Goal: Task Accomplishment & Management: Manage account settings

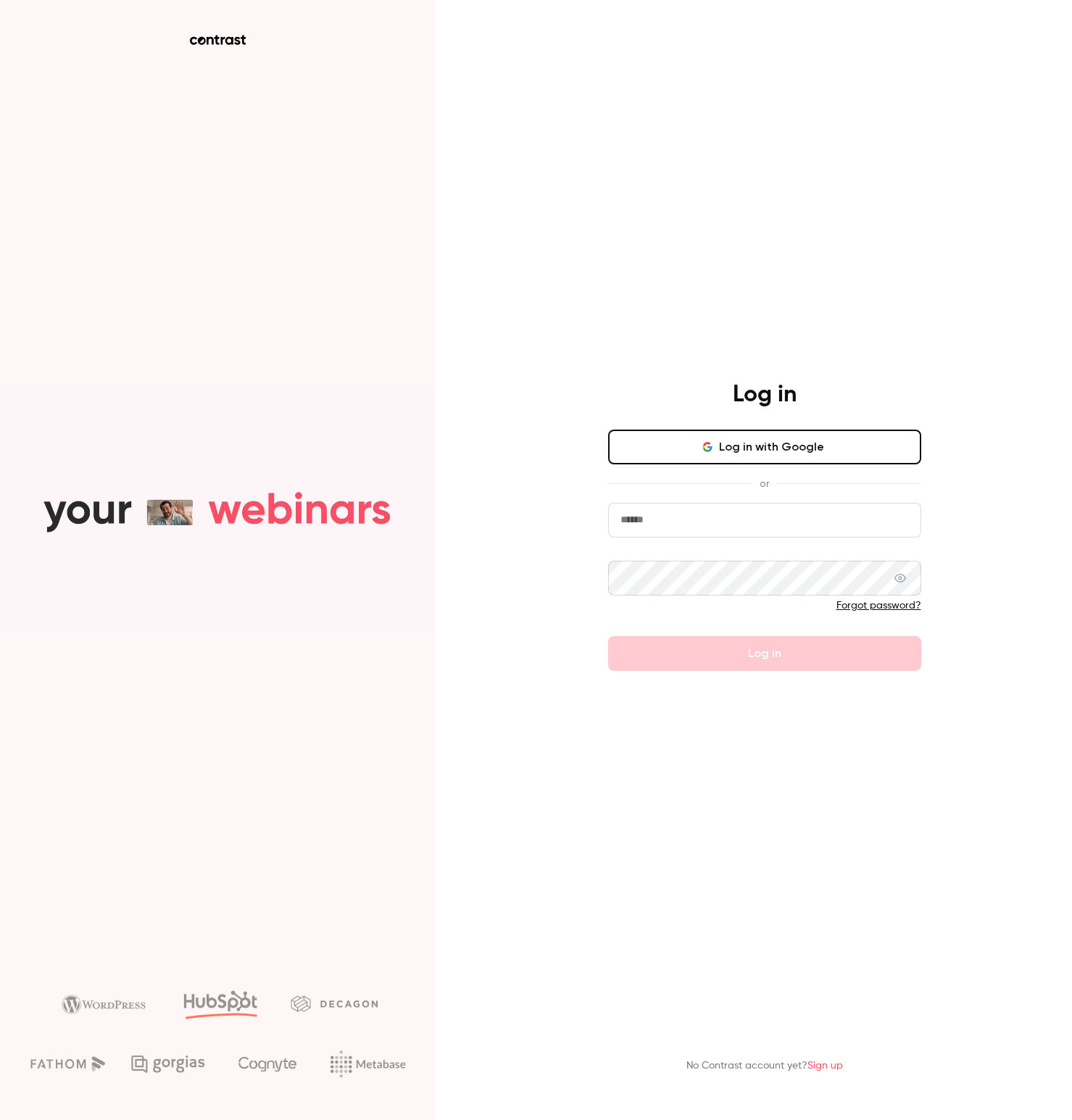
click at [715, 445] on button "Log in with Google" at bounding box center [764, 446] width 313 height 35
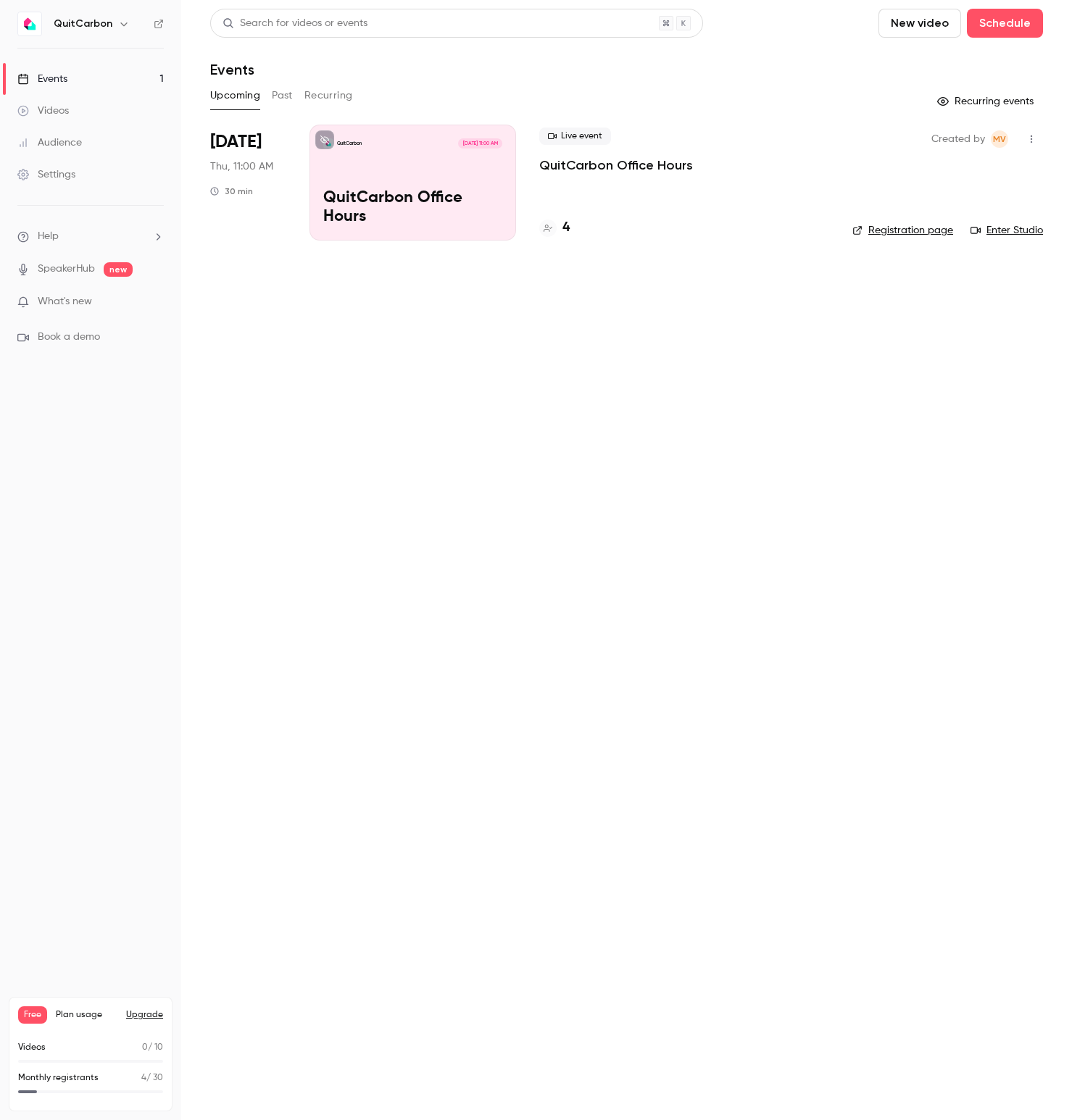
click at [108, 23] on h6 "QuitCarbon" at bounding box center [83, 23] width 58 height 14
click at [120, 23] on icon "button" at bounding box center [124, 23] width 11 height 11
click at [111, 132] on div "Billing" at bounding box center [148, 133] width 190 height 14
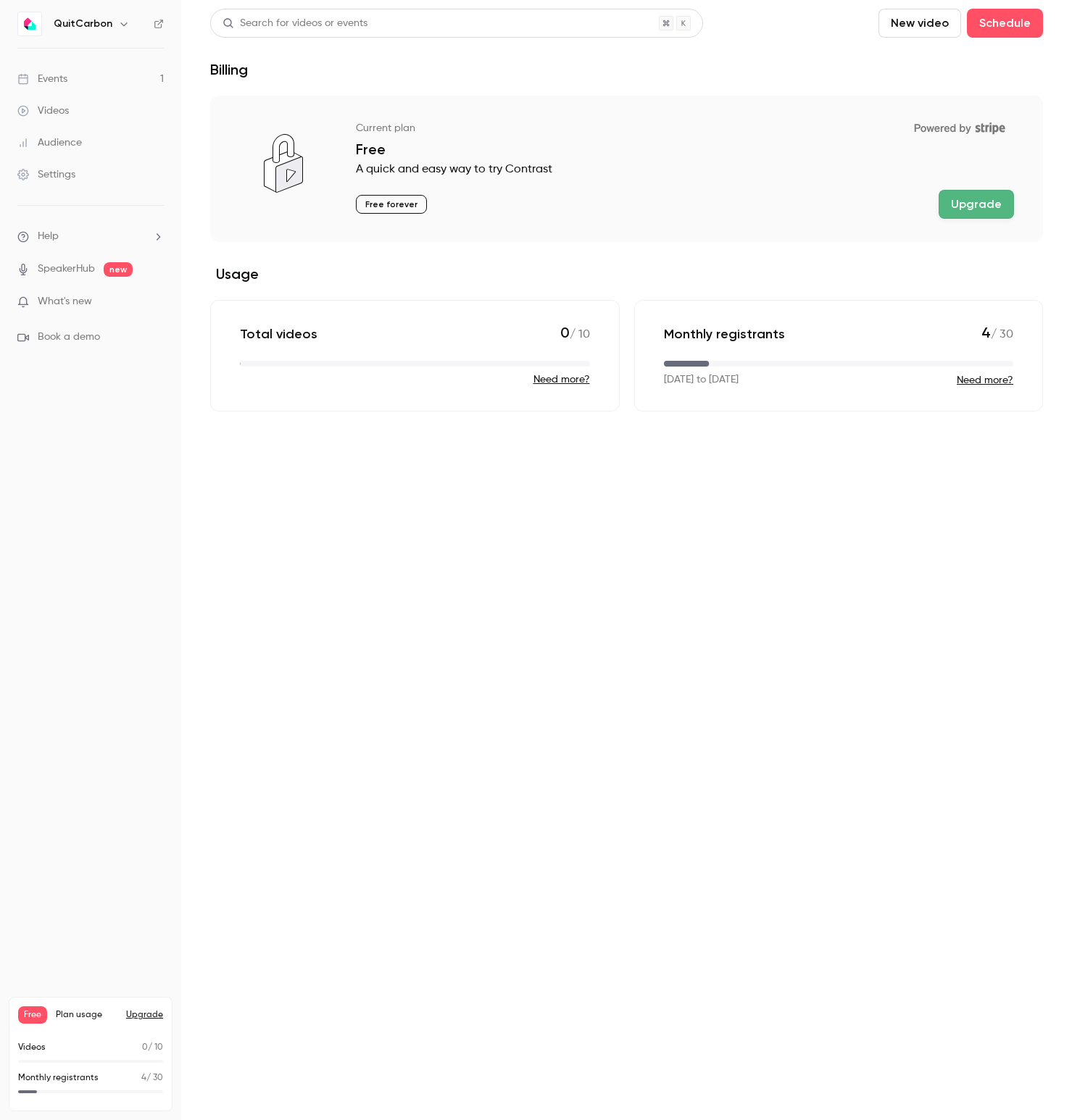
click at [79, 167] on link "Settings" at bounding box center [90, 175] width 181 height 32
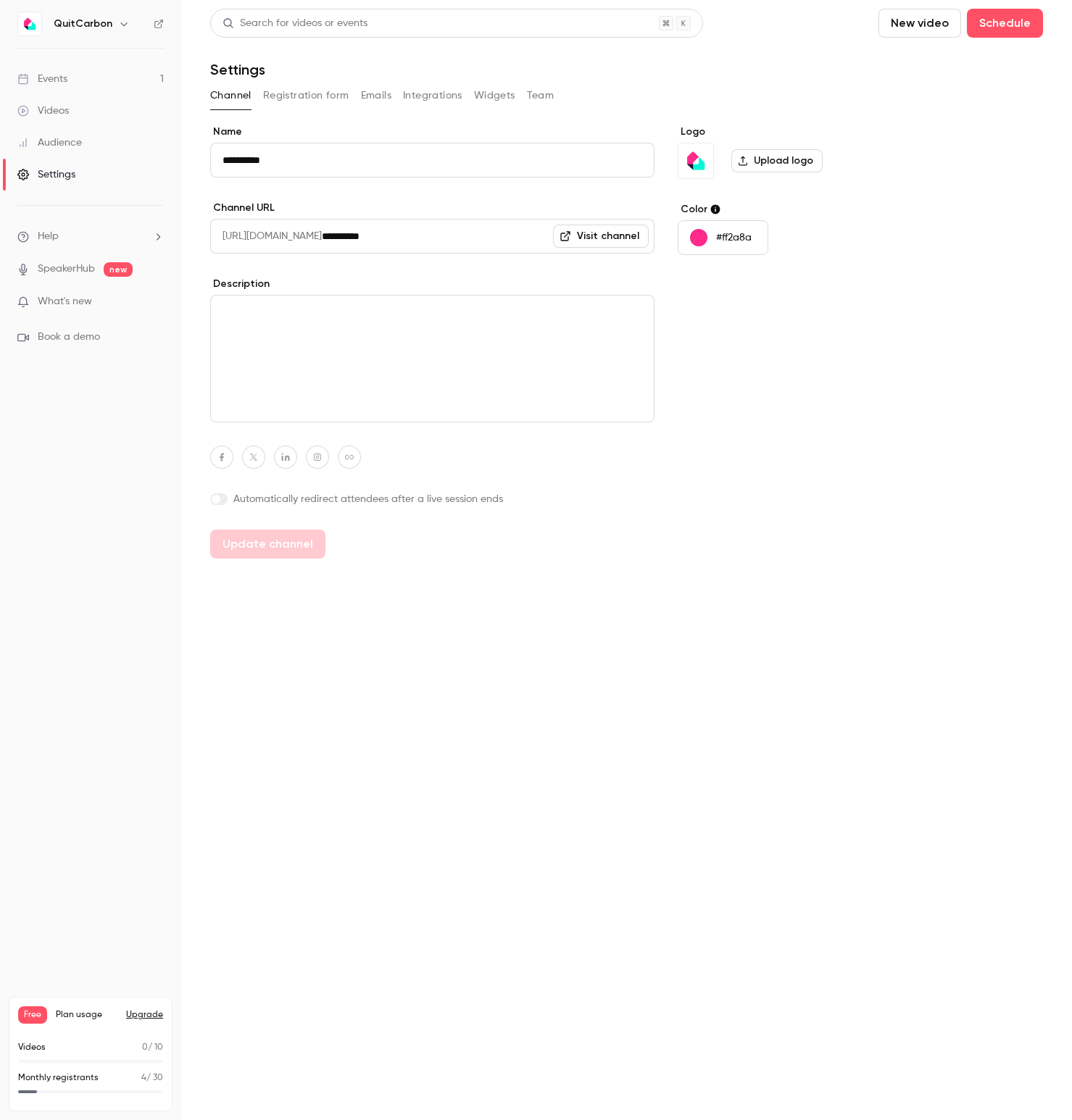
click at [118, 28] on icon "button" at bounding box center [124, 23] width 11 height 11
click at [91, 91] on div "QuitCarbon [PERSON_NAME][EMAIL_ADDRESS][DOMAIN_NAME] Billing Free New channel L…" at bounding box center [148, 144] width 271 height 170
click at [88, 74] on div "QuitCarbon [PERSON_NAME][EMAIL_ADDRESS][DOMAIN_NAME] Billing Free New channel L…" at bounding box center [148, 144] width 271 height 170
click at [74, 1012] on div at bounding box center [536, 560] width 1072 height 1120
click at [75, 1015] on span "Plan usage" at bounding box center [86, 1015] width 62 height 11
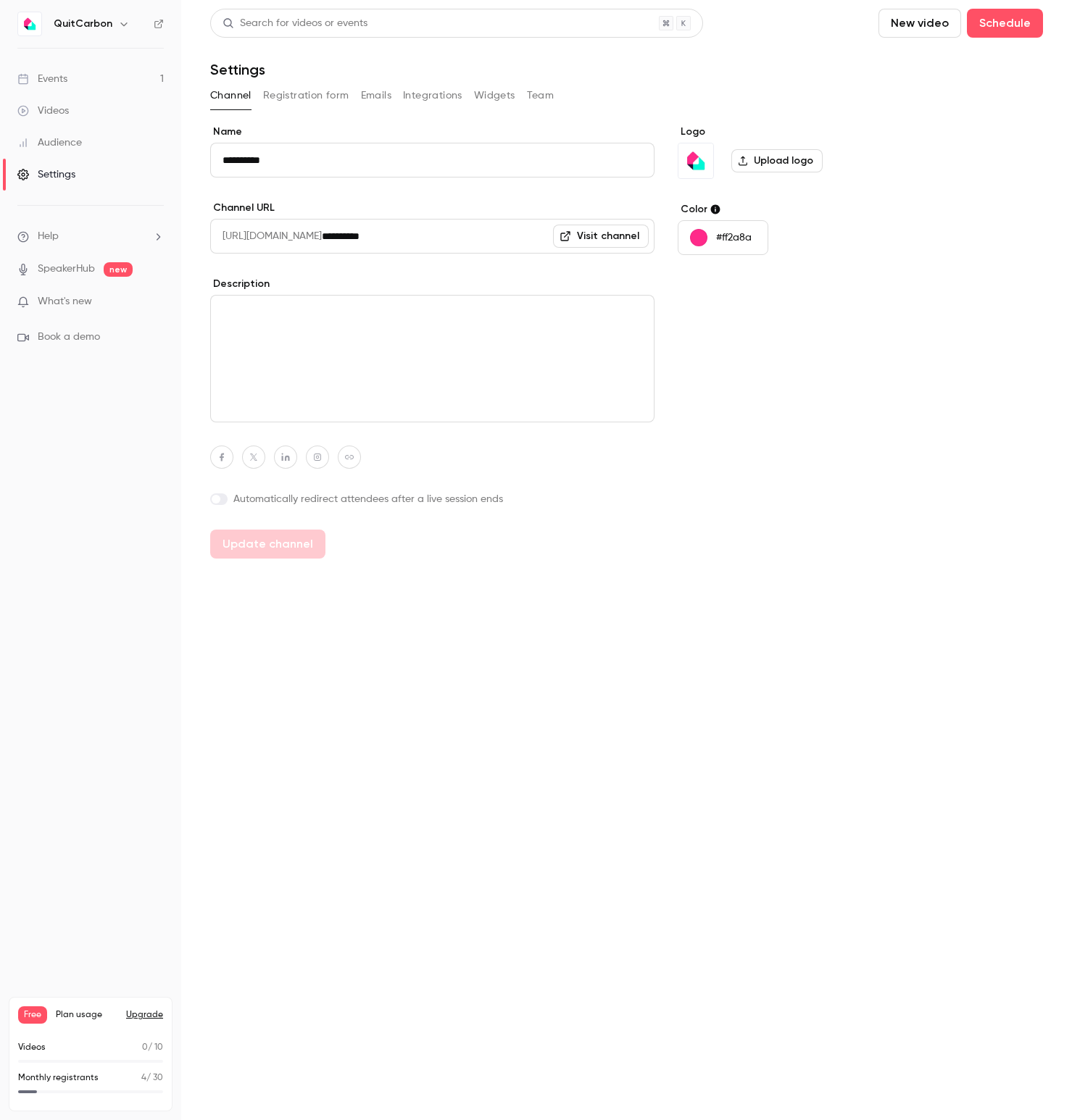
click at [26, 25] on img at bounding box center [29, 23] width 23 height 23
click at [524, 91] on div "Channel Registration form Emails Integrations Widgets Team" at bounding box center [627, 95] width 832 height 23
click at [536, 94] on button "Team" at bounding box center [540, 95] width 27 height 23
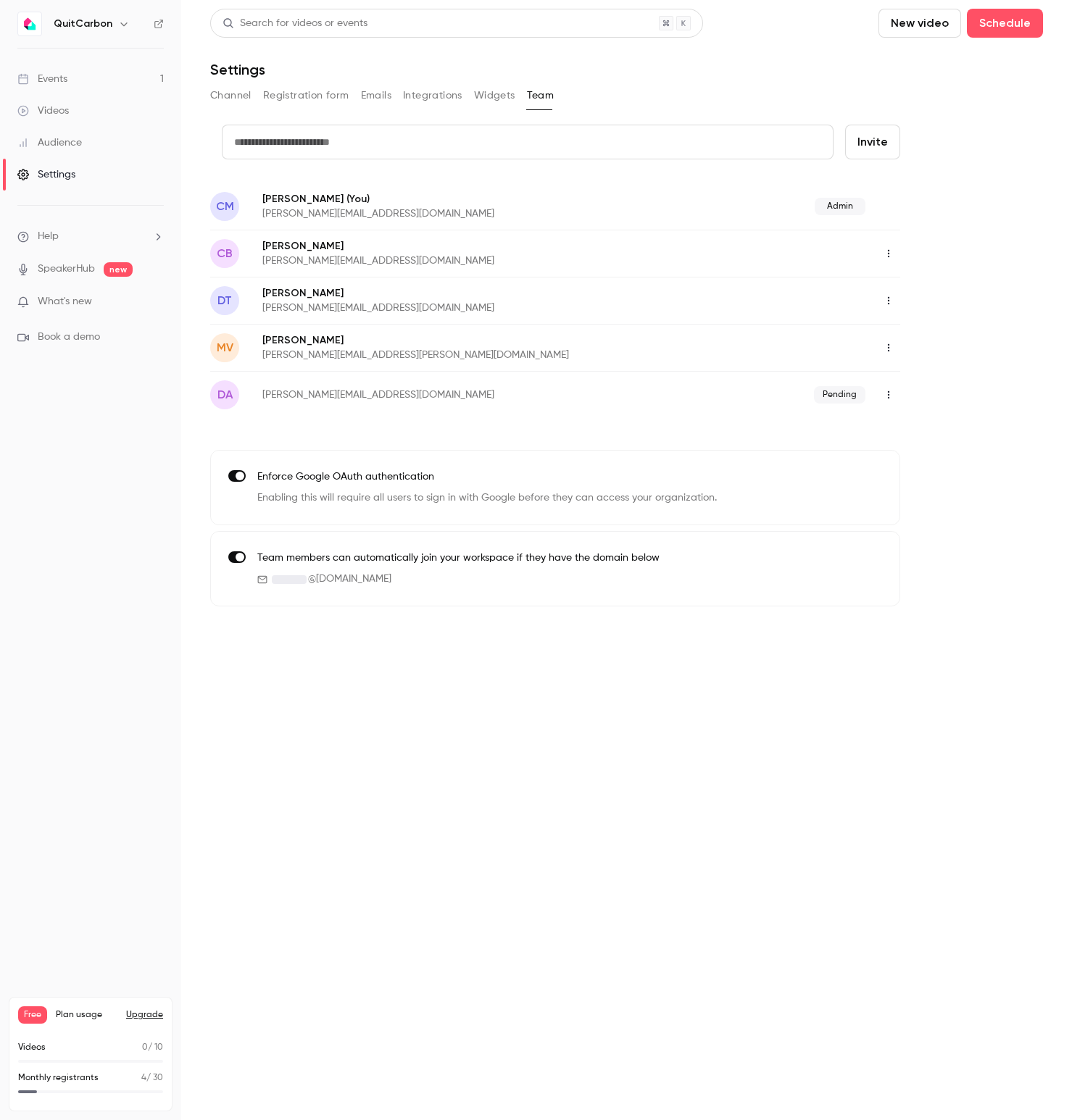
click at [882, 301] on icon "button" at bounding box center [888, 301] width 11 height 10
click at [937, 369] on div "Delete member" at bounding box center [967, 375] width 110 height 14
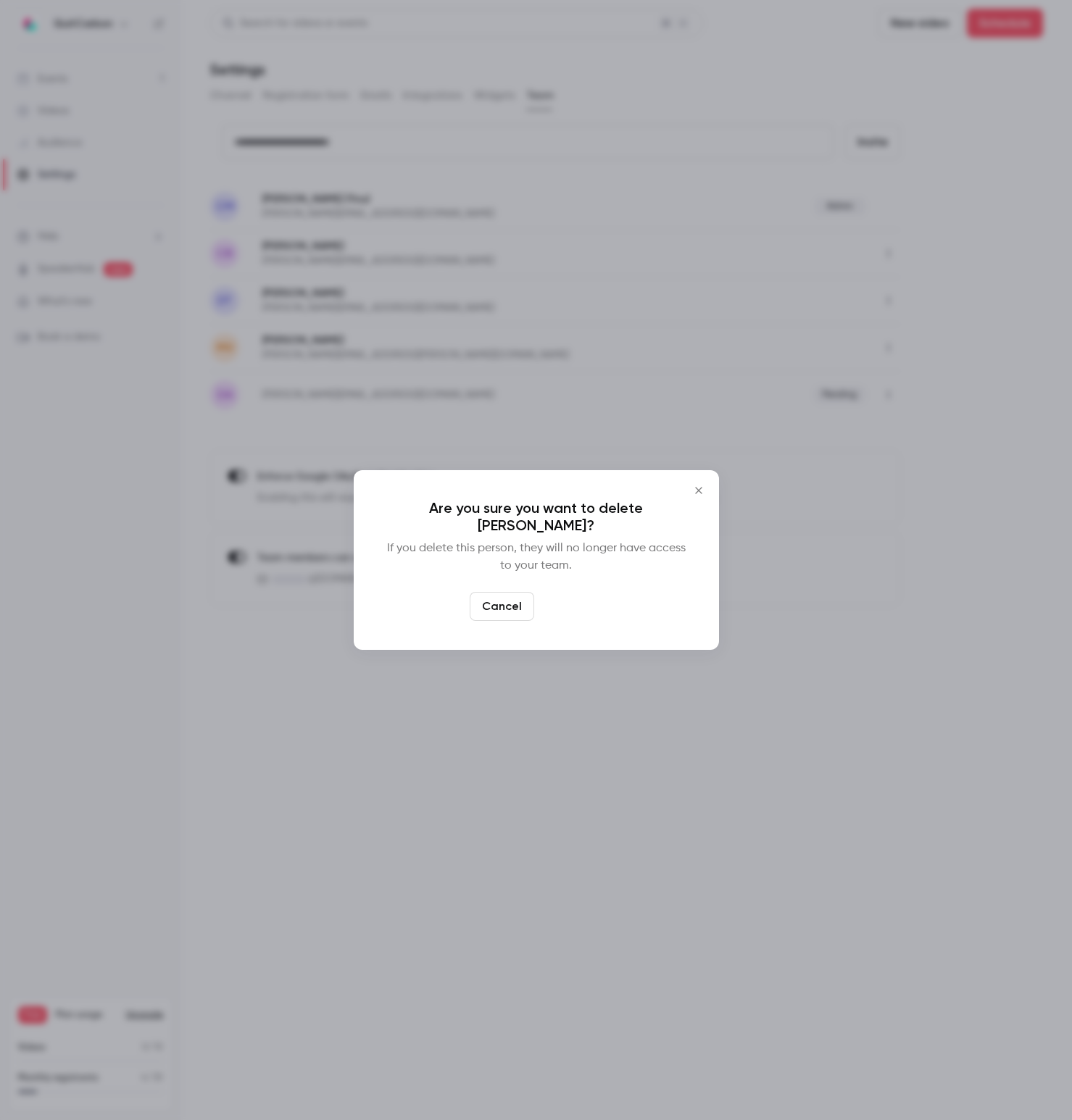
click at [566, 597] on button "Delete" at bounding box center [571, 606] width 62 height 29
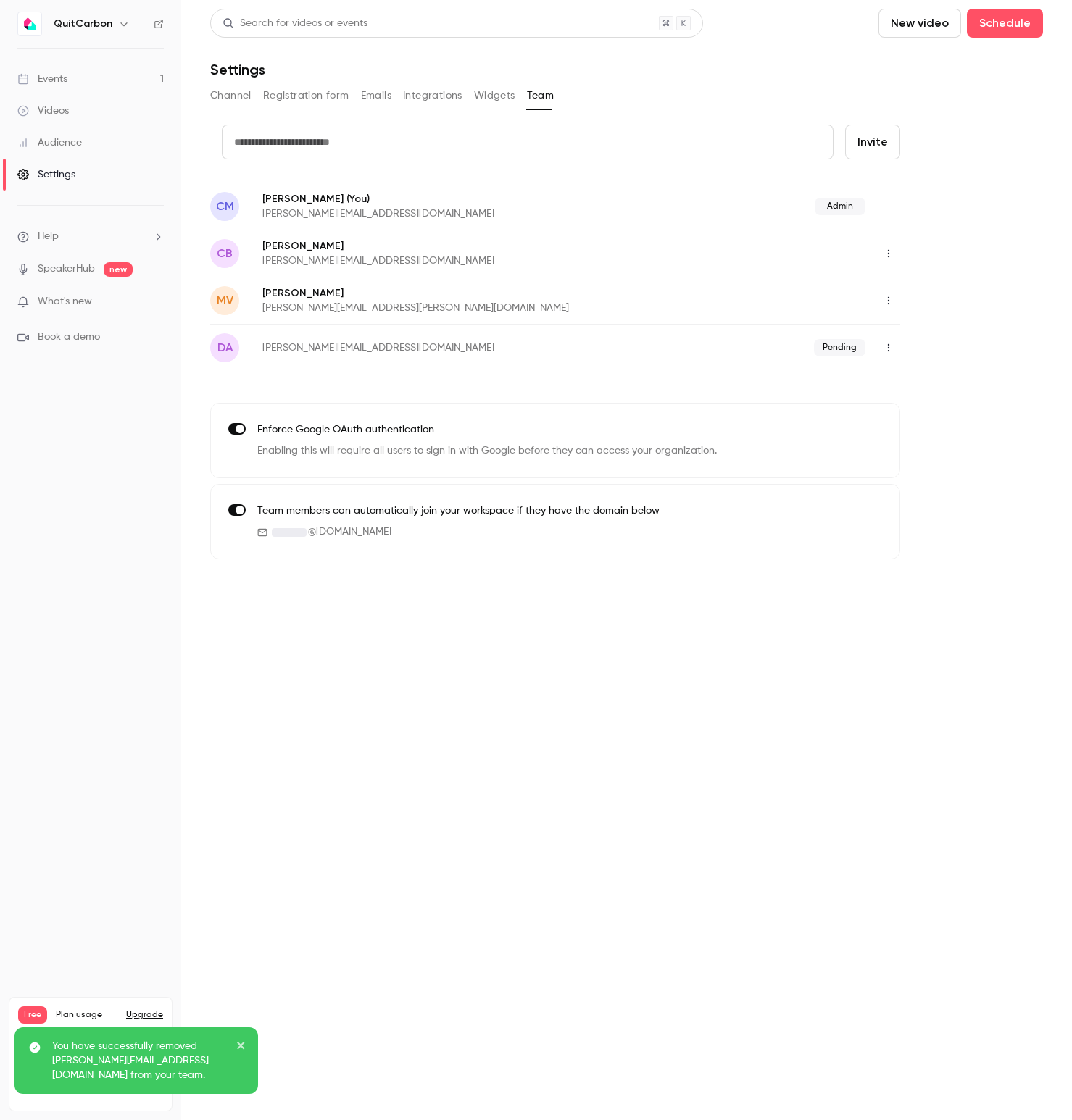
click at [872, 139] on button "Invite" at bounding box center [872, 142] width 55 height 35
click at [330, 144] on input "text" at bounding box center [527, 142] width 612 height 35
paste input "**********"
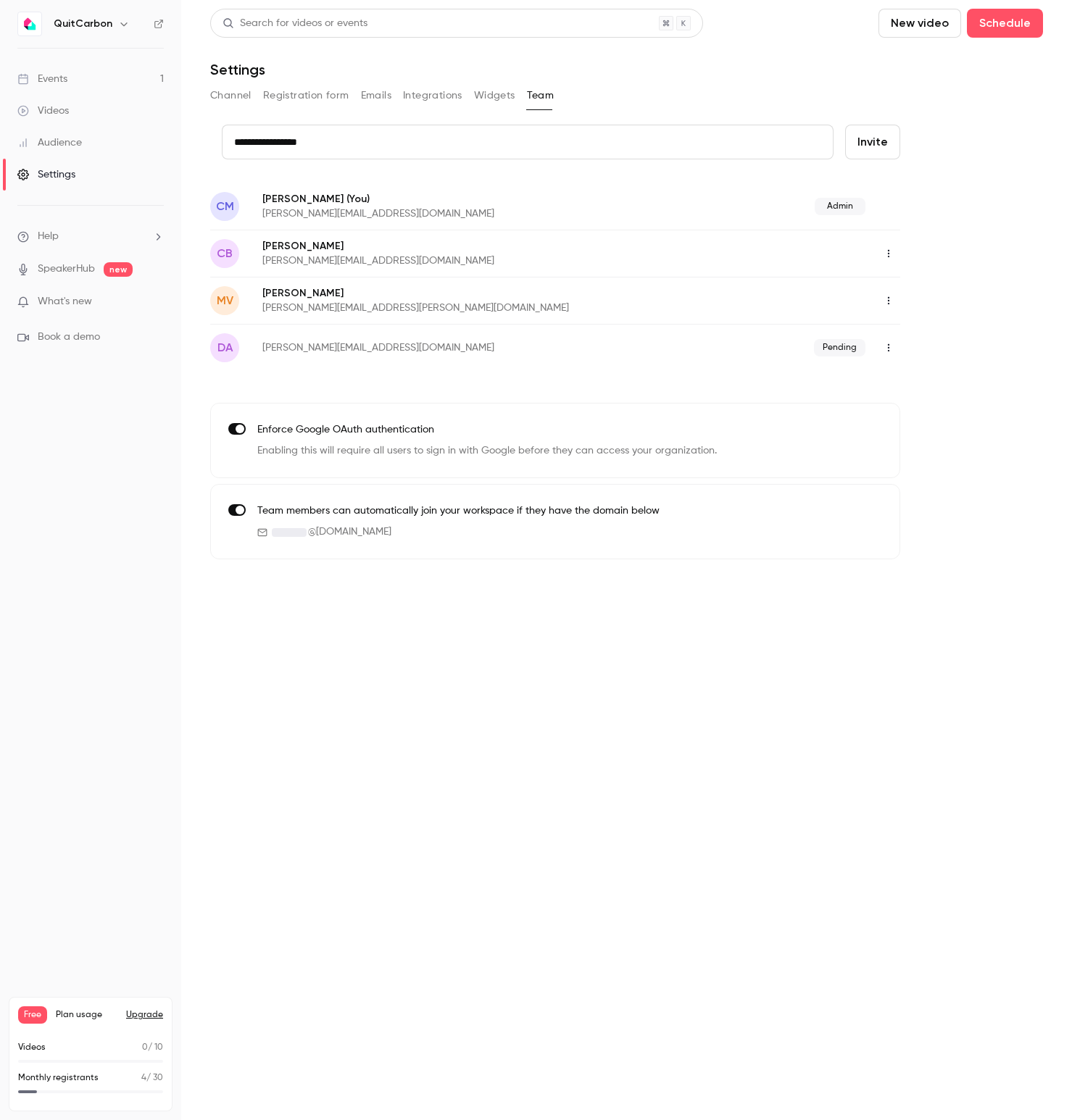
type input "**********"
click at [873, 138] on button "Invite" at bounding box center [872, 142] width 55 height 35
